Goal: Browse casually

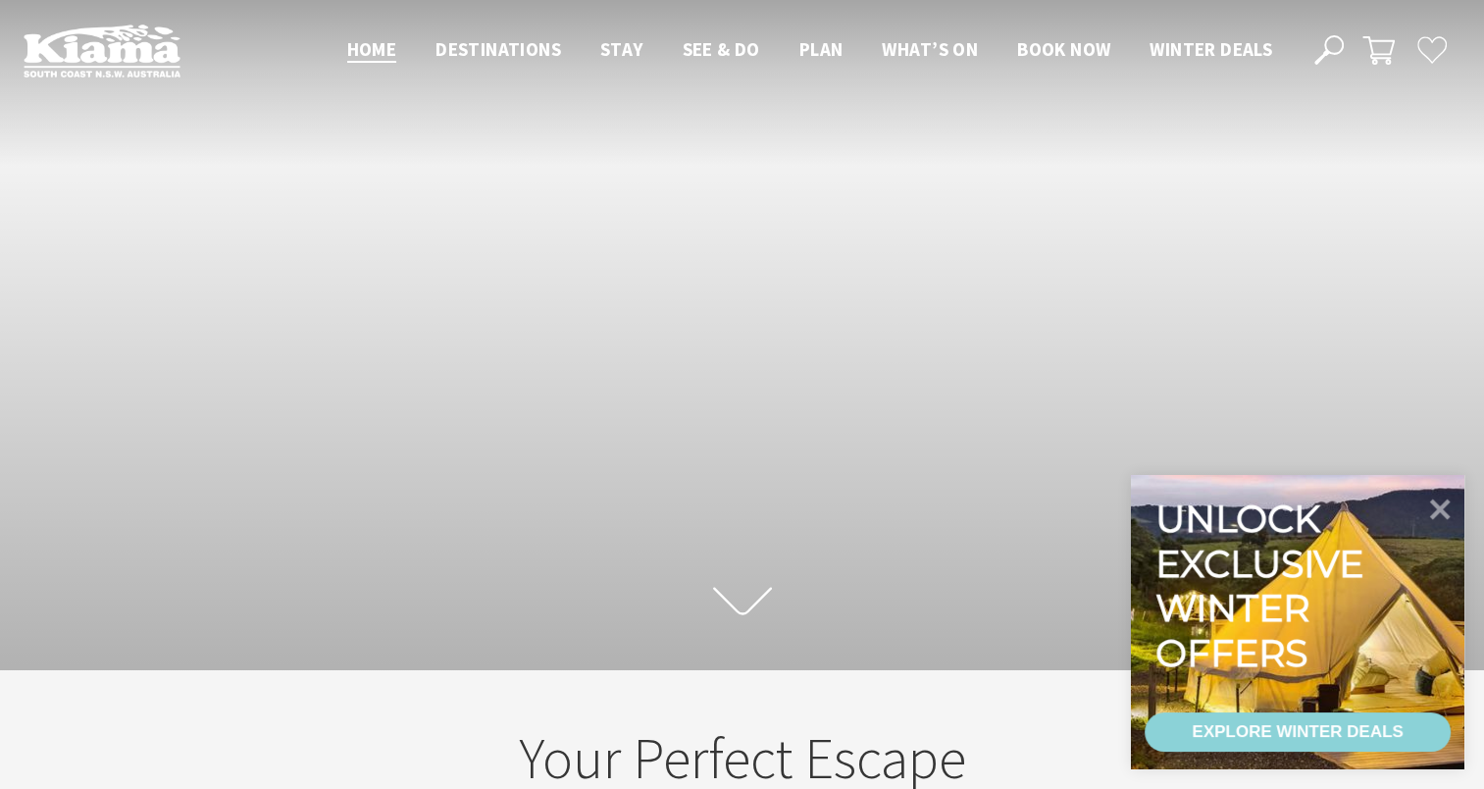
drag, startPoint x: 1451, startPoint y: 507, endPoint x: 1414, endPoint y: 509, distance: 37.3
click at [1449, 507] on icon at bounding box center [1440, 509] width 41 height 41
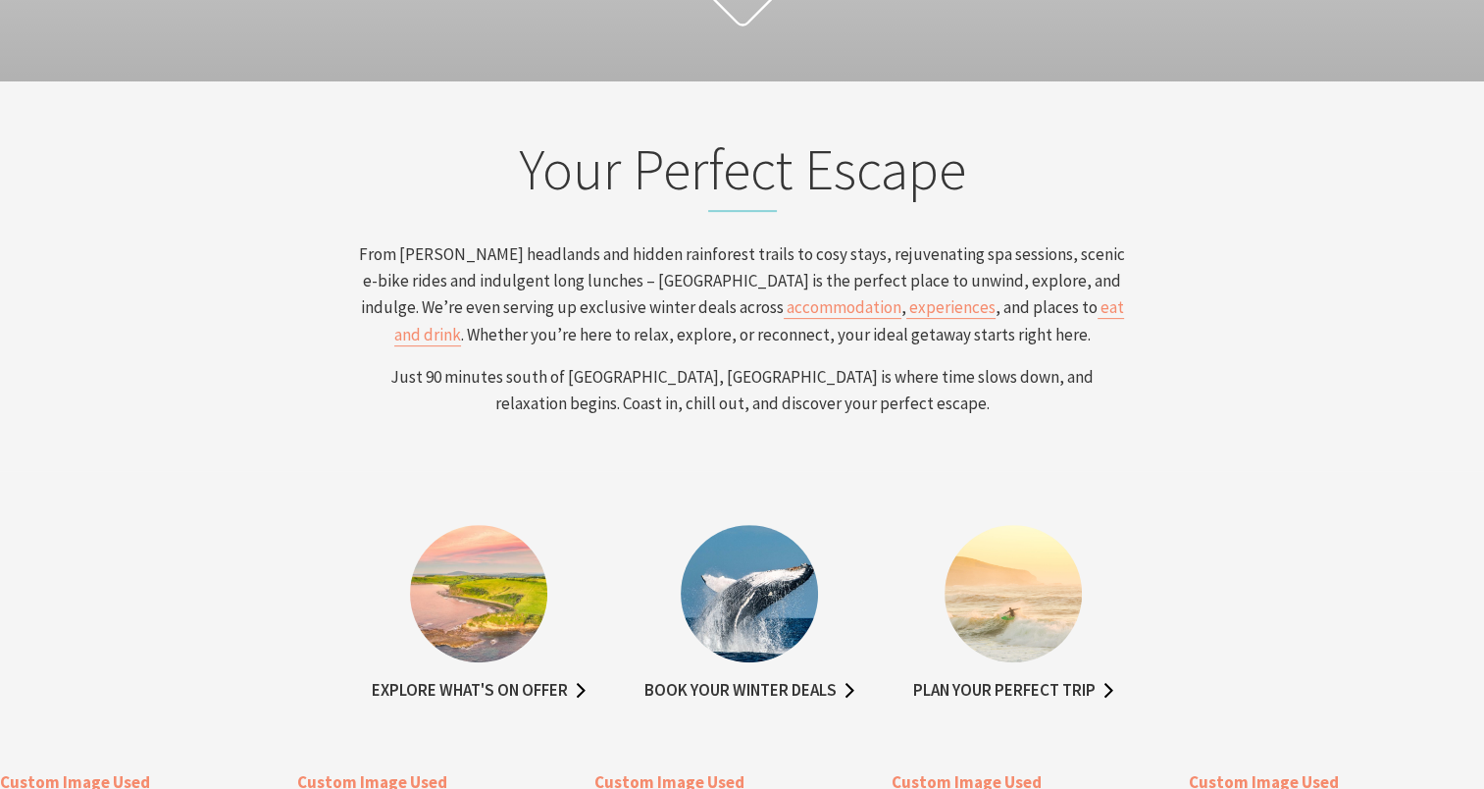
scroll to position [352, 1499]
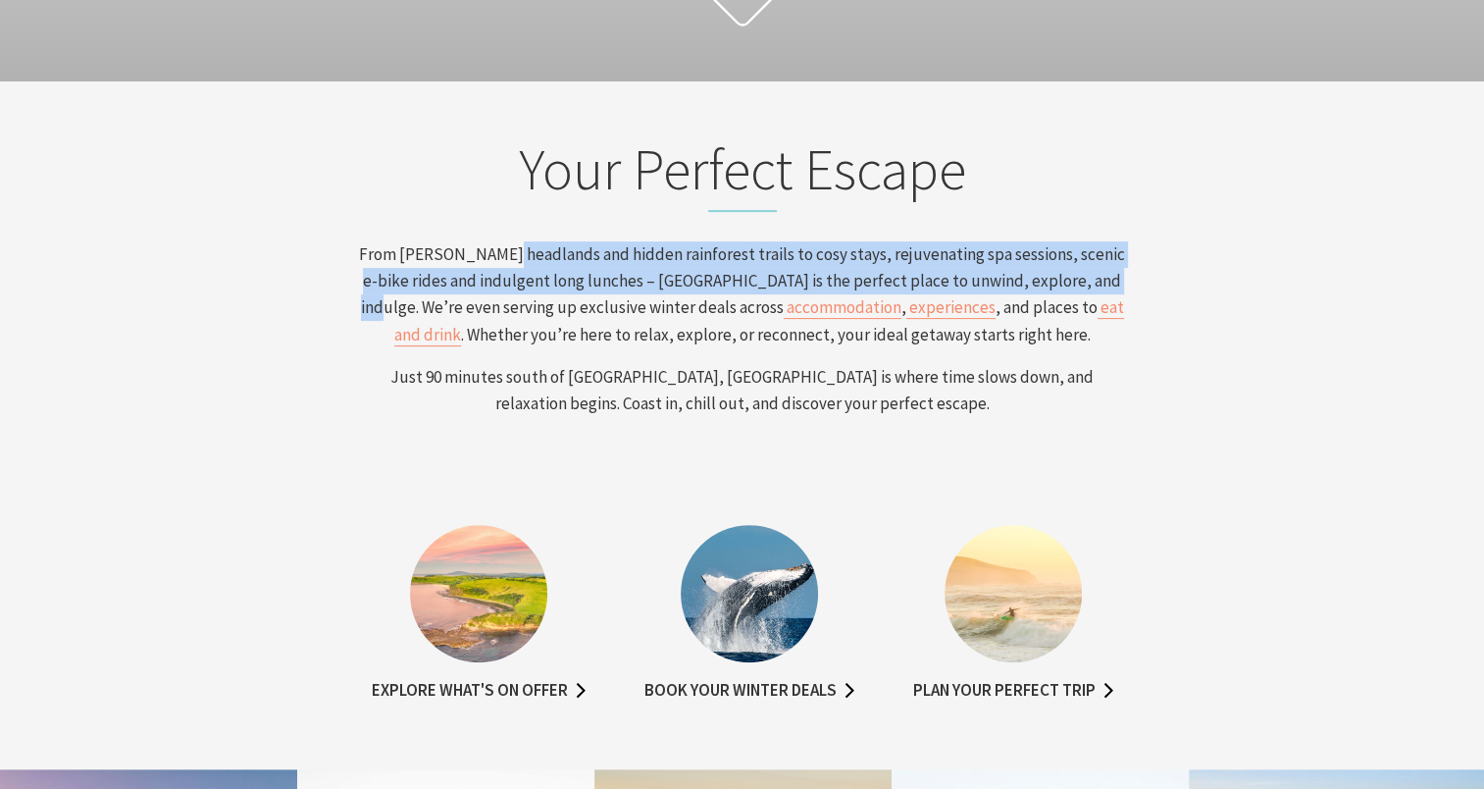
drag, startPoint x: 501, startPoint y: 239, endPoint x: 1076, endPoint y: 279, distance: 576.3
click at [1076, 279] on div "Your Perfect Escape From [PERSON_NAME] headlands and hidden rainforest trails t…" at bounding box center [742, 276] width 785 height 282
click at [1076, 279] on span "From [PERSON_NAME] headlands and hidden rainforest trails to cosy stays, rejuve…" at bounding box center [742, 280] width 766 height 75
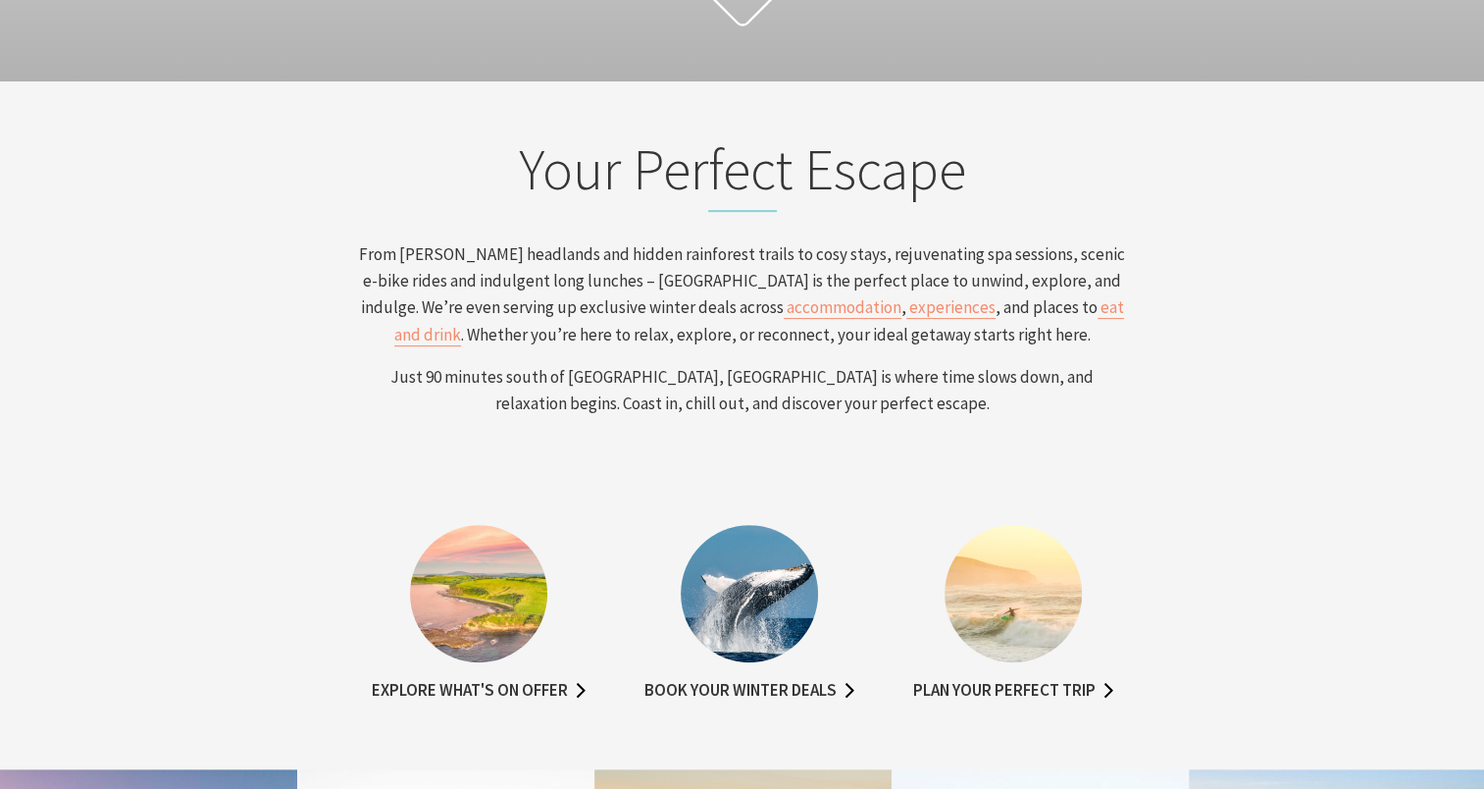
click at [1028, 425] on section "Your Perfect Escape From [PERSON_NAME] headlands and hidden rainforest trails t…" at bounding box center [742, 276] width 1484 height 390
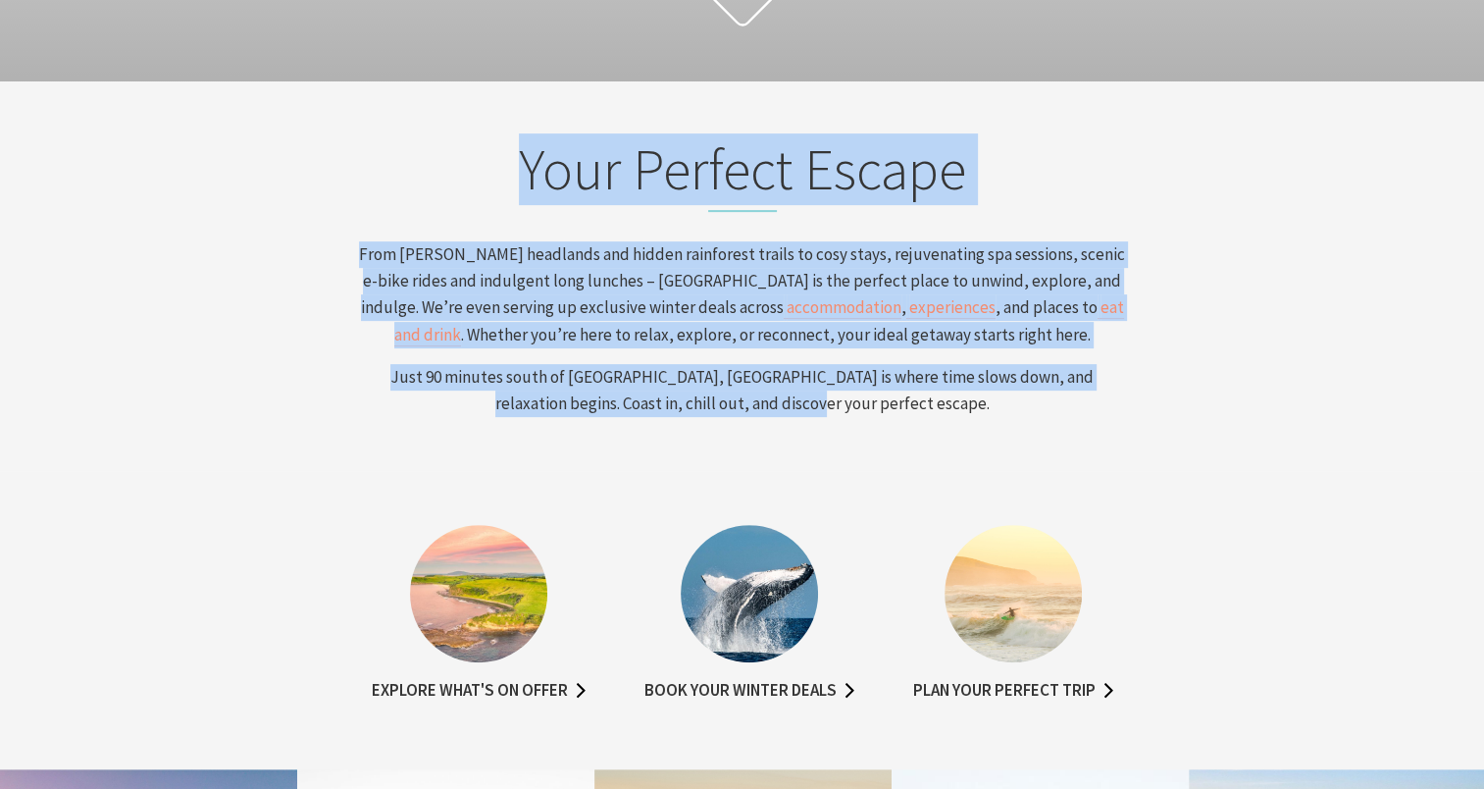
drag, startPoint x: 1028, startPoint y: 425, endPoint x: 126, endPoint y: 196, distance: 931.1
click at [126, 196] on section "Your Perfect Escape From [PERSON_NAME] headlands and hidden rainforest trails t…" at bounding box center [742, 276] width 1484 height 390
copy div "Your Perfect Escape From [PERSON_NAME] headlands and hidden rainforest trails t…"
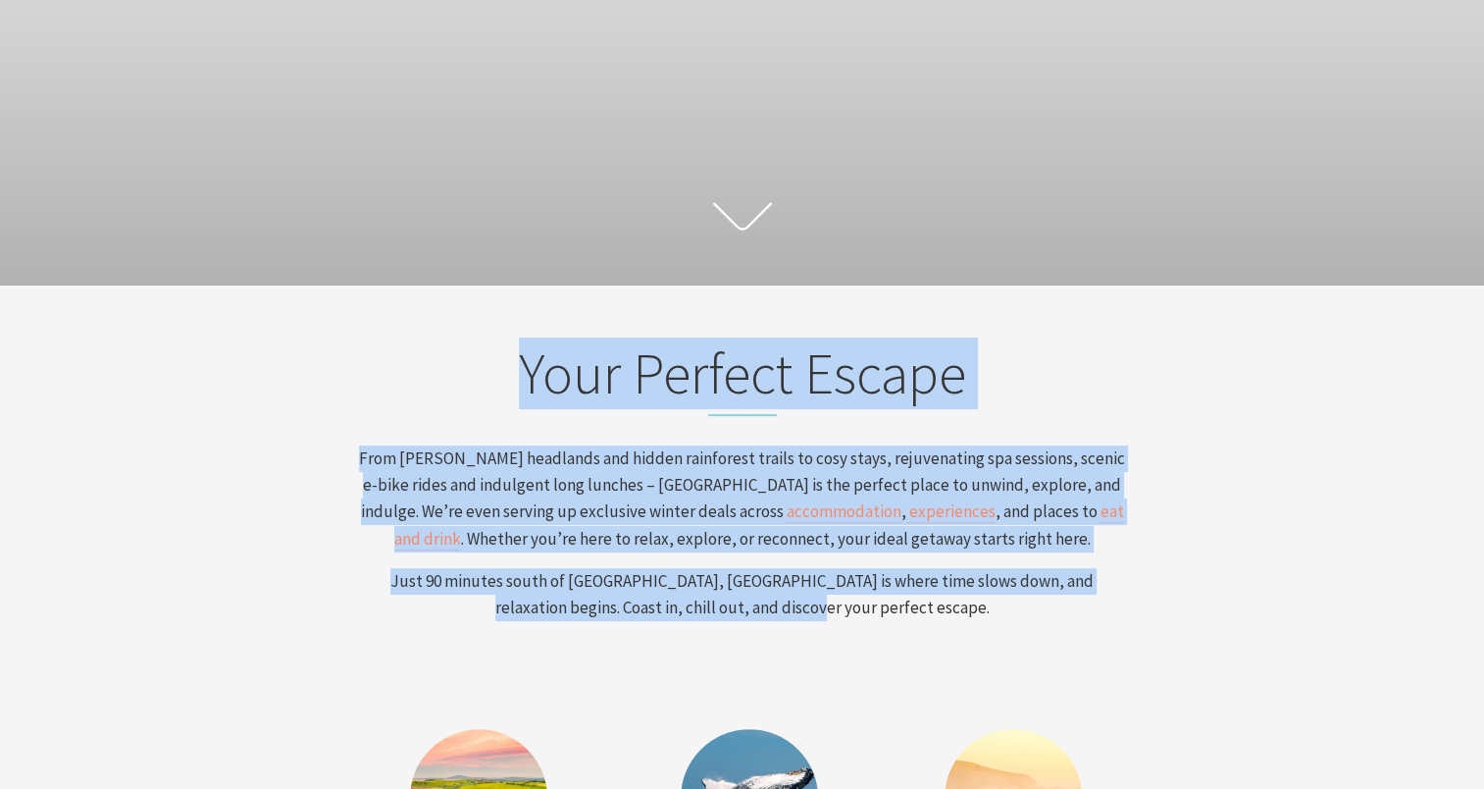
scroll to position [589, 0]
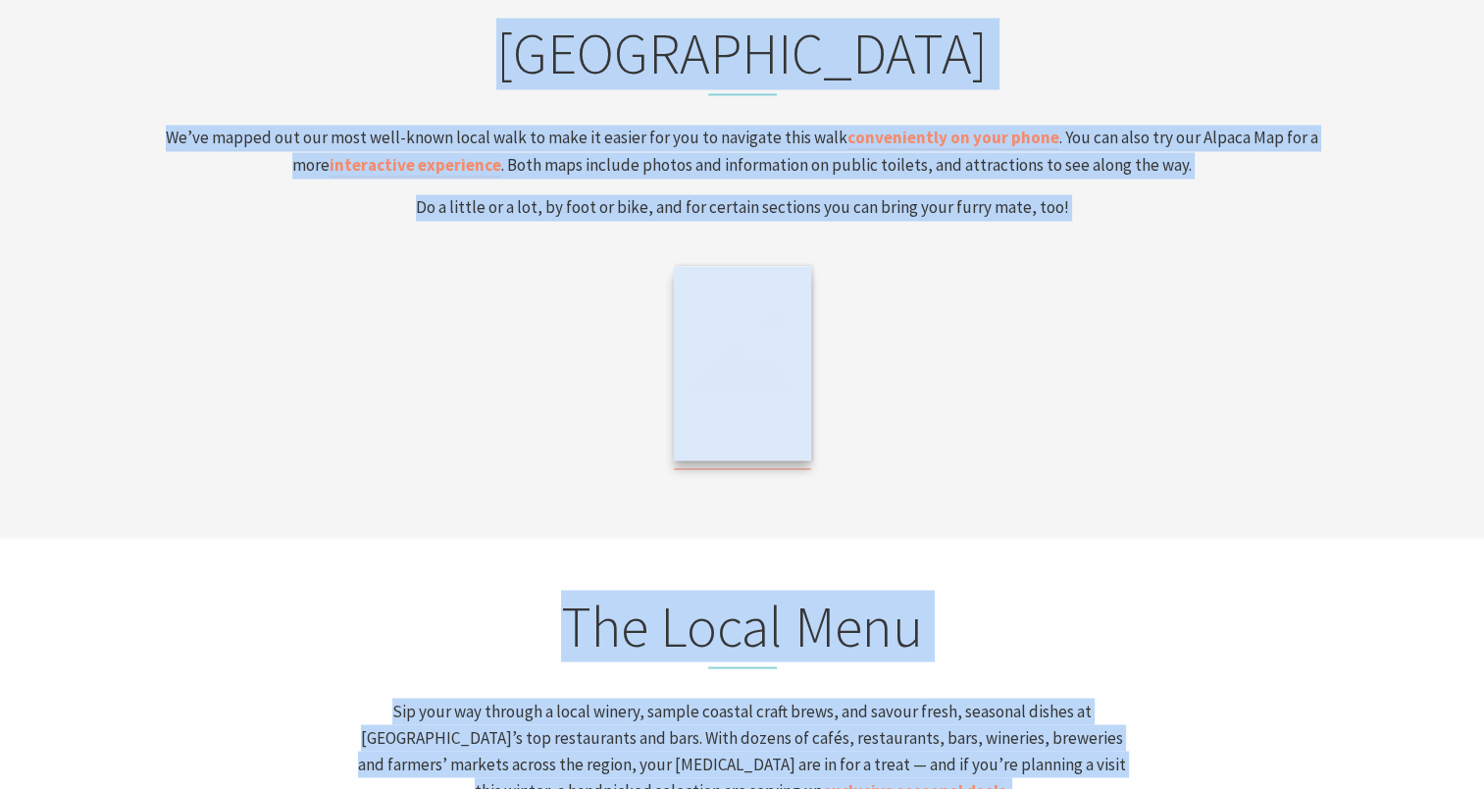
scroll to position [3708, 0]
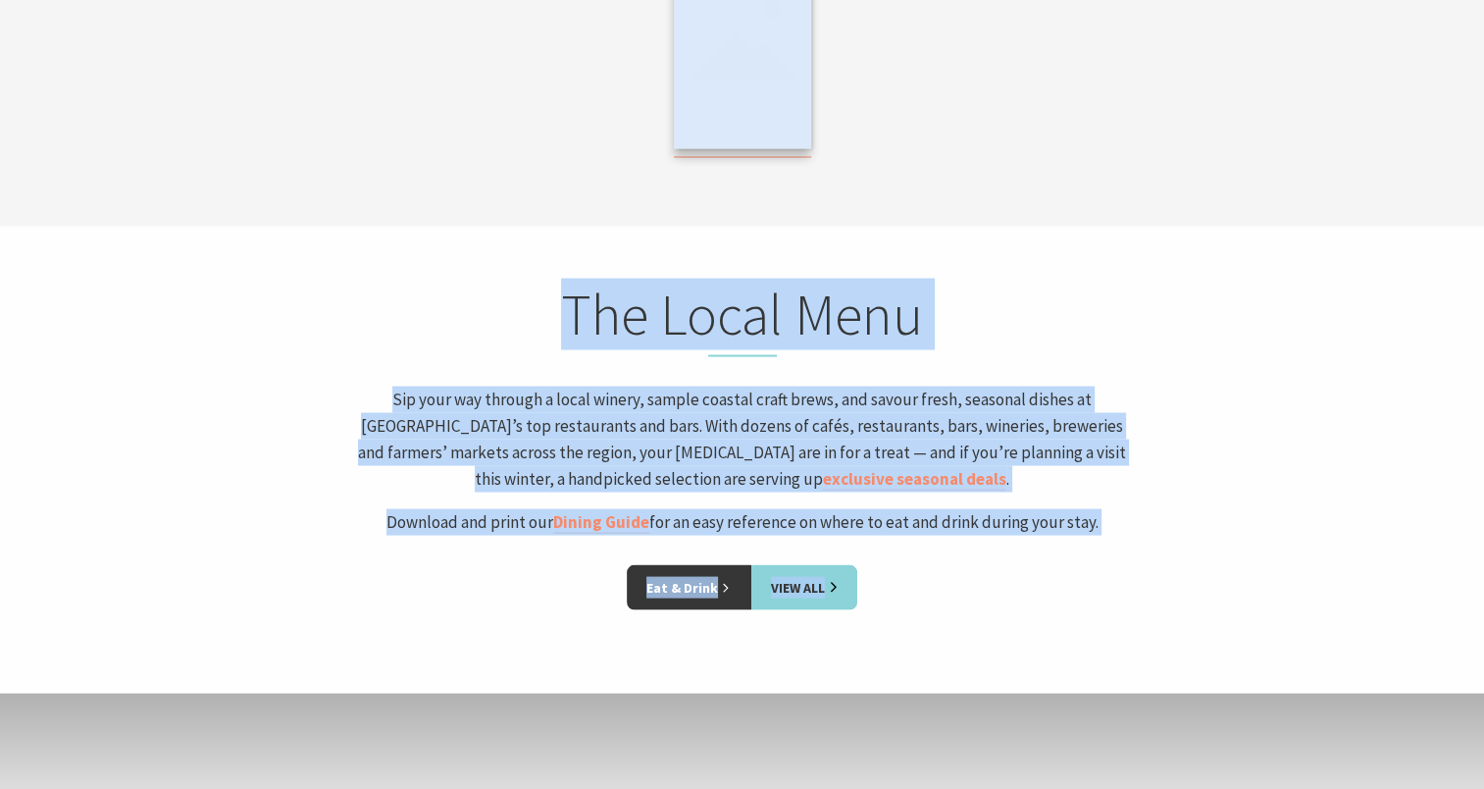
drag, startPoint x: 585, startPoint y: 359, endPoint x: 1071, endPoint y: 807, distance: 661.7
click at [1071, 788] on html "Skip to main content .fav-qpwo{stroke-linecap:round;stroke-linejoin:round;strok…" at bounding box center [742, 10] width 1484 height 7436
